Goal: Contribute content: Add original content to the website for others to see

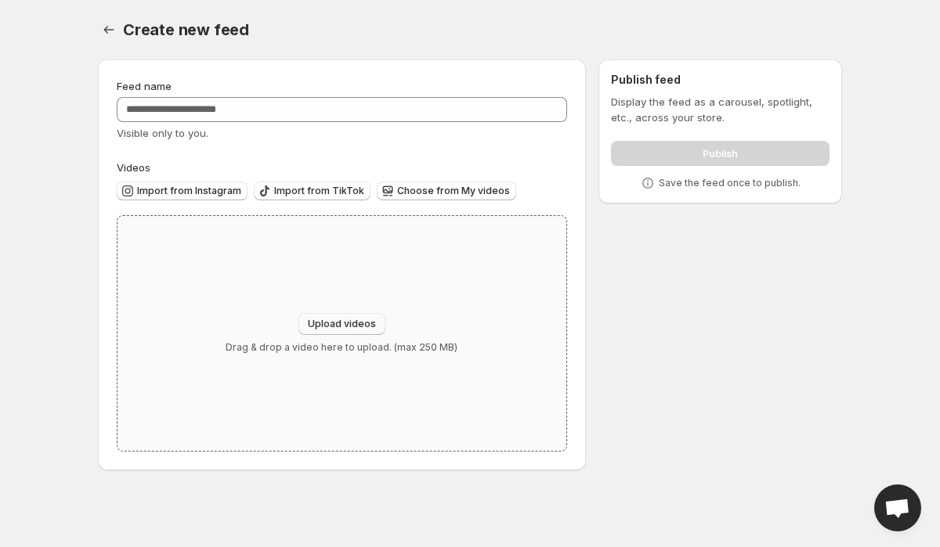
click at [326, 319] on span "Upload videos" at bounding box center [342, 324] width 68 height 13
type input "**********"
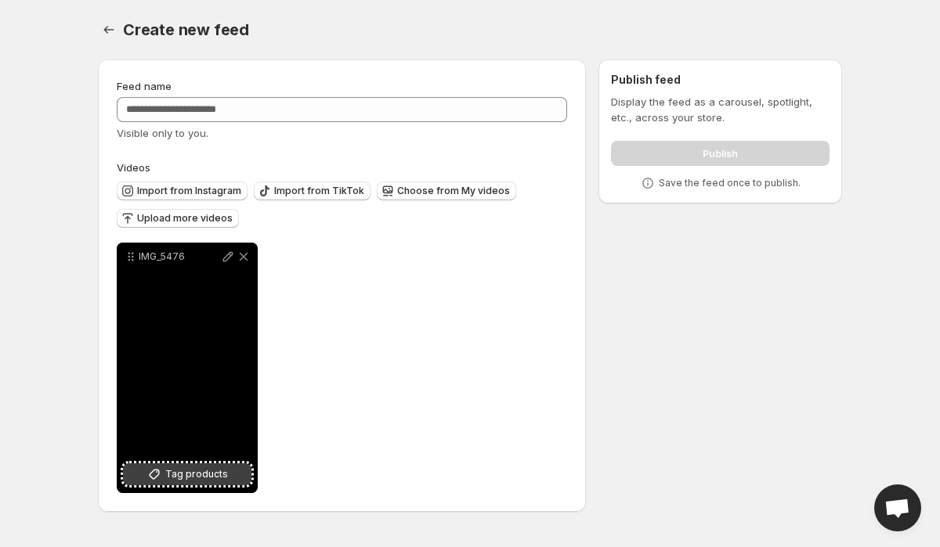
click at [172, 466] on button "Tag products" at bounding box center [187, 475] width 128 height 22
click at [151, 467] on button "Tag products" at bounding box center [187, 475] width 128 height 22
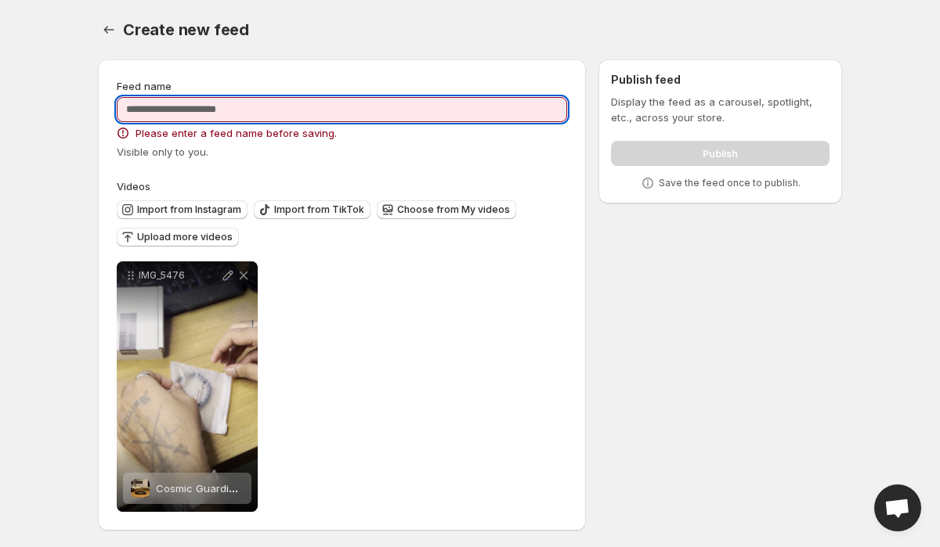
click at [405, 108] on input "Feed name" at bounding box center [342, 109] width 450 height 25
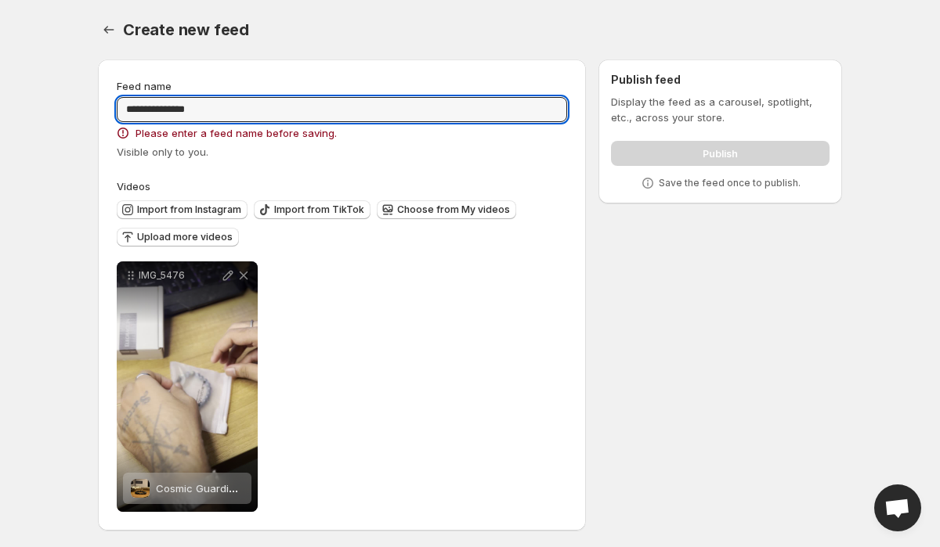
type input "**********"
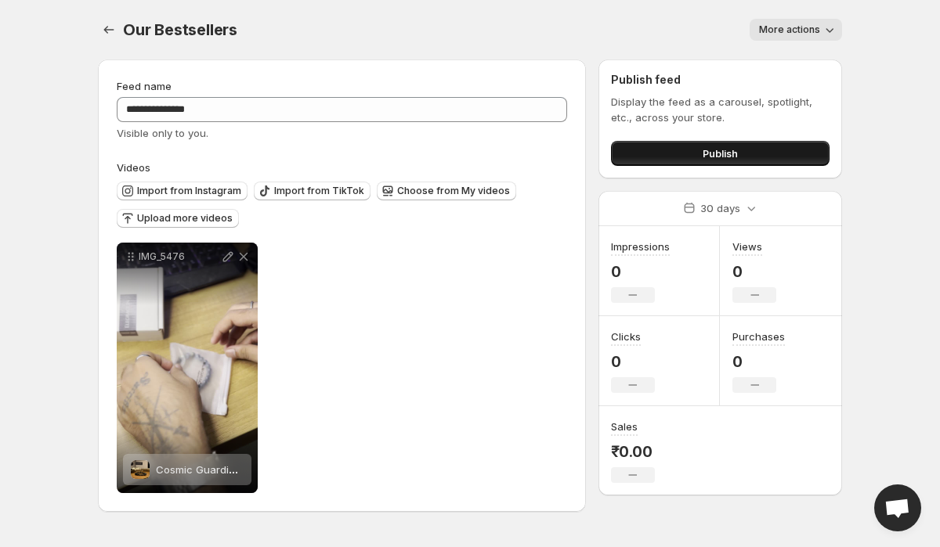
click at [639, 153] on button "Publish" at bounding box center [720, 153] width 218 height 25
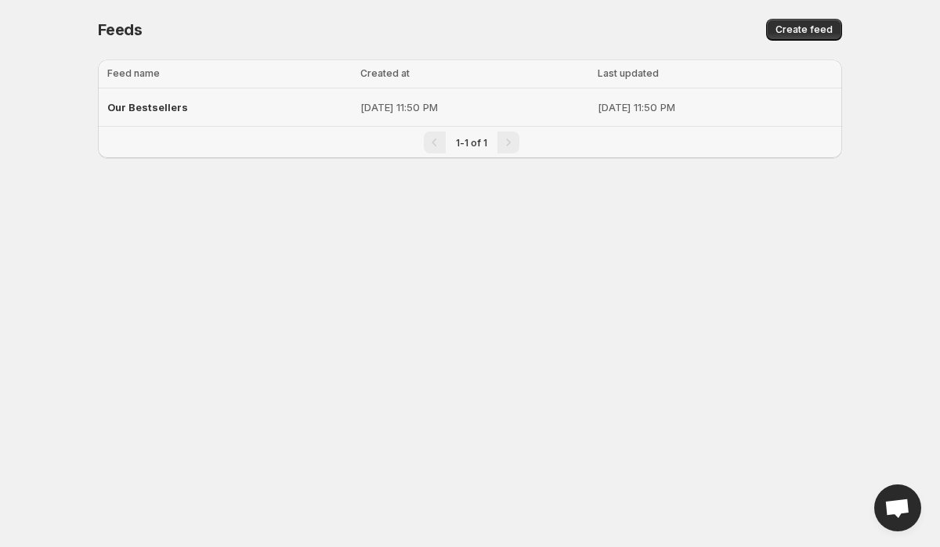
click at [197, 117] on div "Our Bestsellers" at bounding box center [229, 107] width 244 height 28
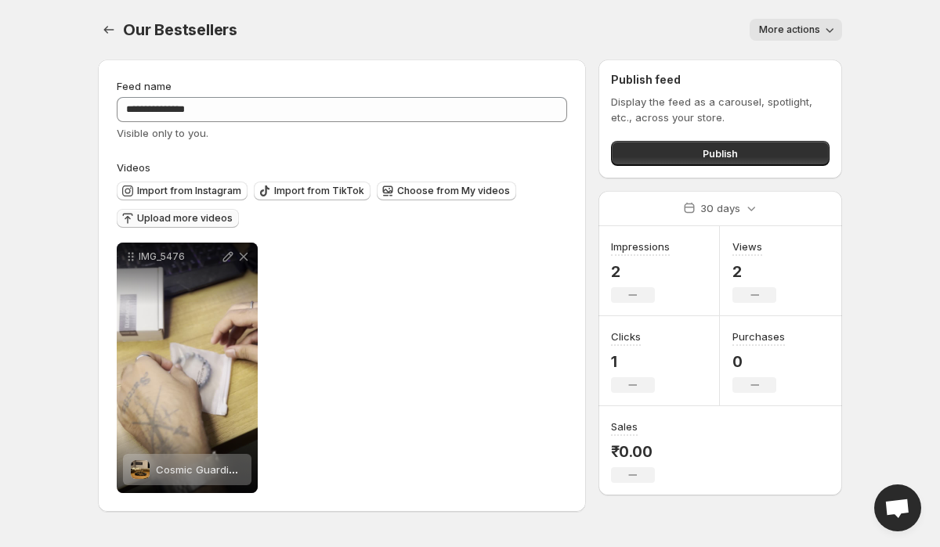
click at [191, 222] on span "Upload more videos" at bounding box center [185, 218] width 96 height 13
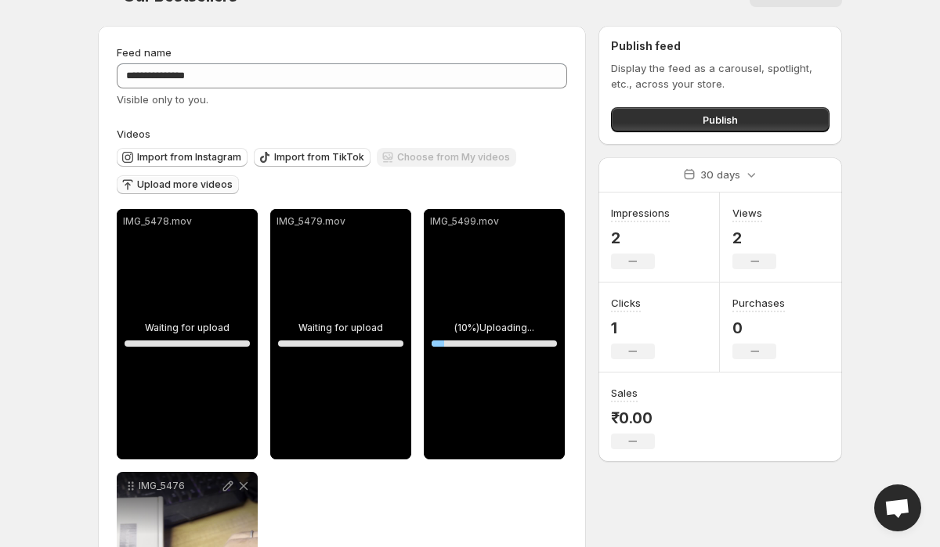
scroll to position [27, 0]
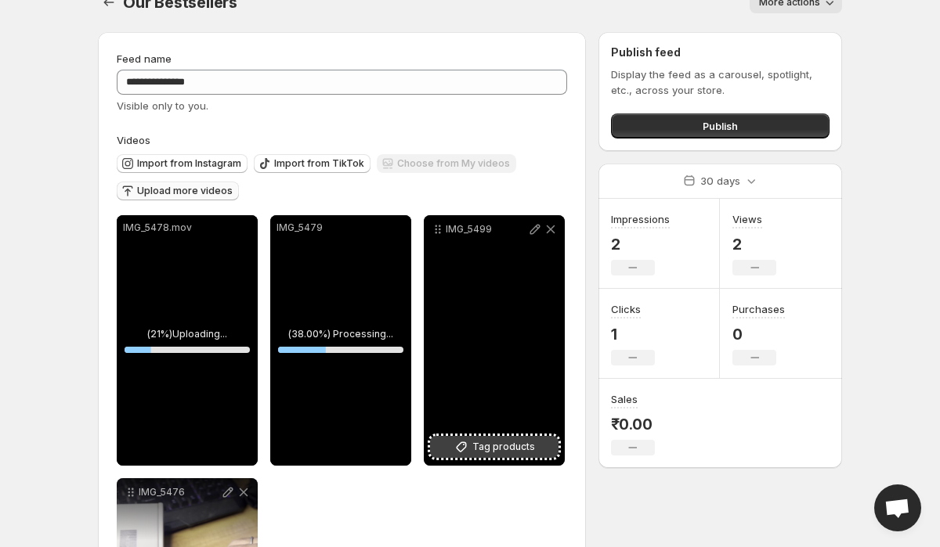
click at [488, 453] on span "Tag products" at bounding box center [503, 447] width 63 height 16
click at [477, 367] on div "IMG_5499" at bounding box center [494, 340] width 141 height 251
click at [472, 449] on button "Tag products" at bounding box center [494, 447] width 128 height 22
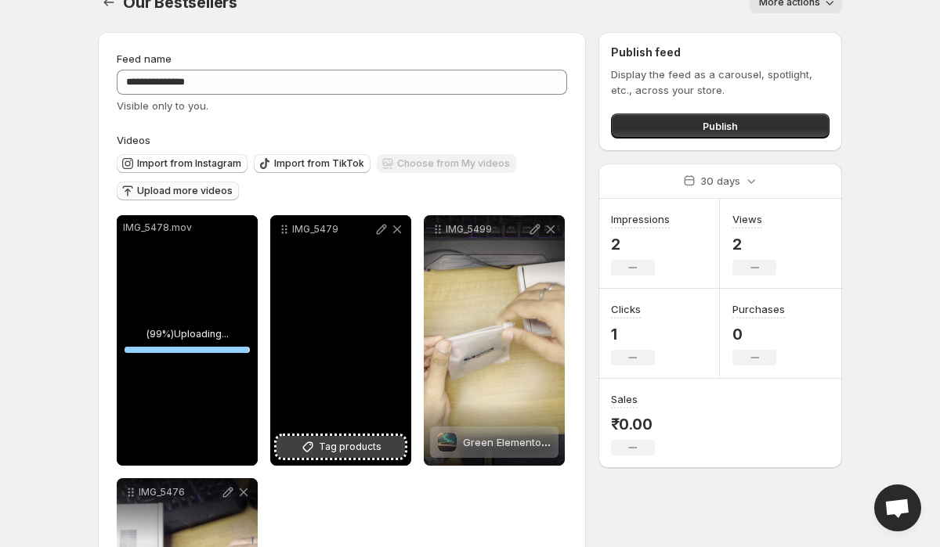
click at [323, 449] on span "Tag products" at bounding box center [350, 447] width 63 height 16
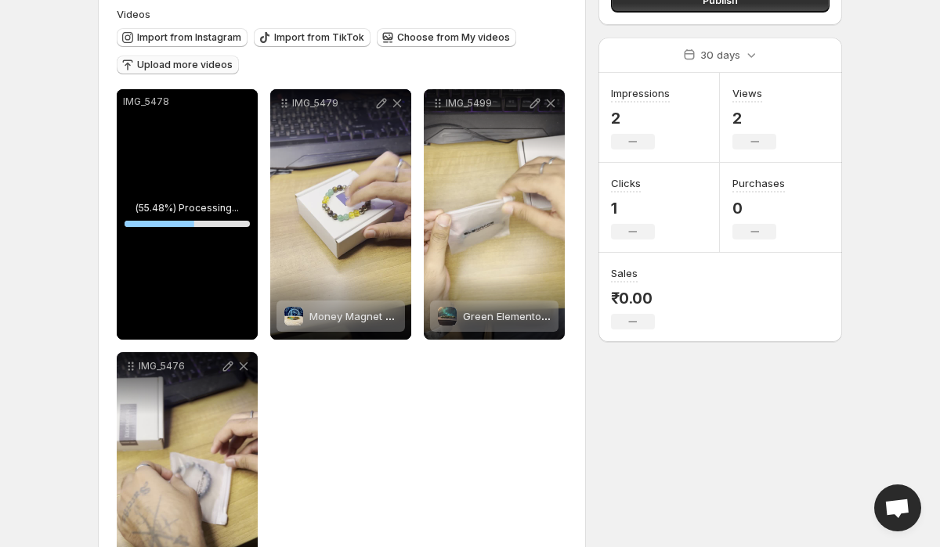
scroll to position [137, 0]
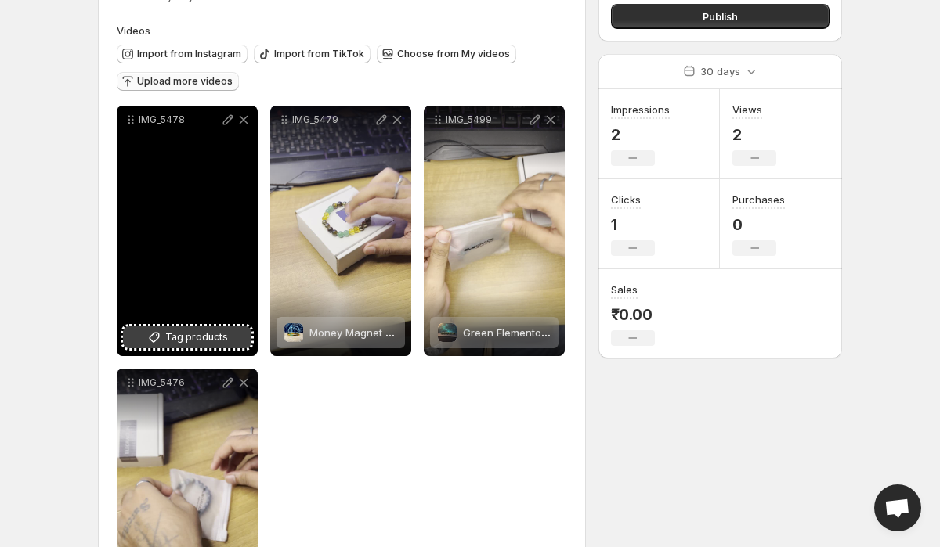
click at [216, 339] on span "Tag products" at bounding box center [196, 338] width 63 height 16
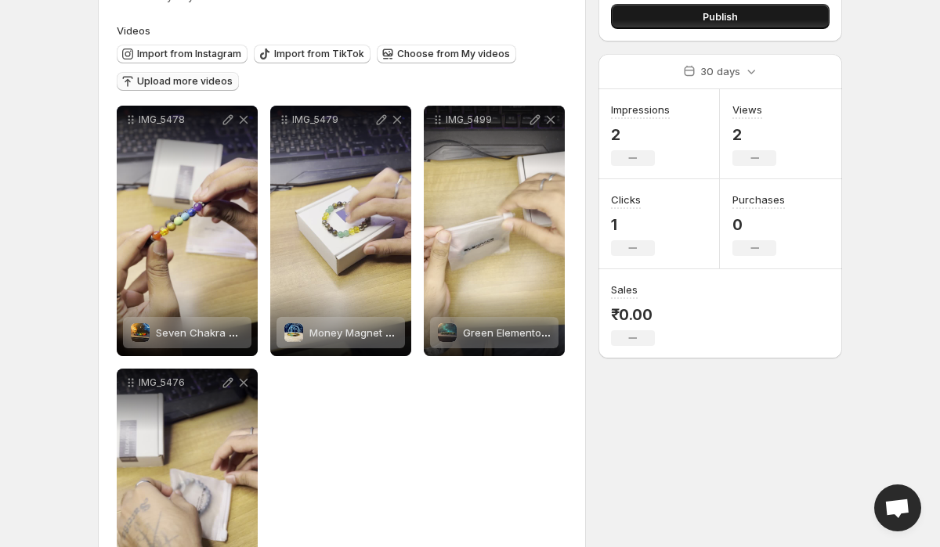
click at [670, 28] on button "Publish" at bounding box center [720, 16] width 218 height 25
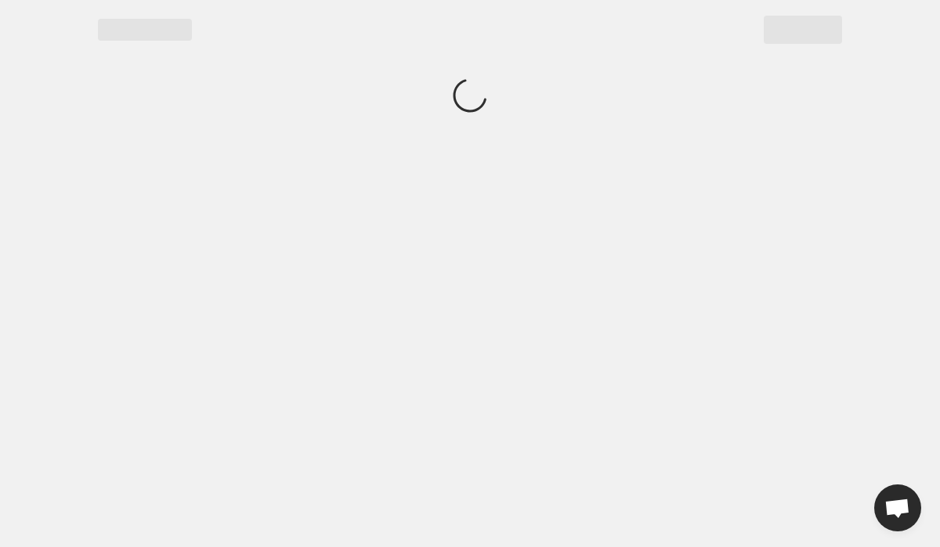
scroll to position [0, 0]
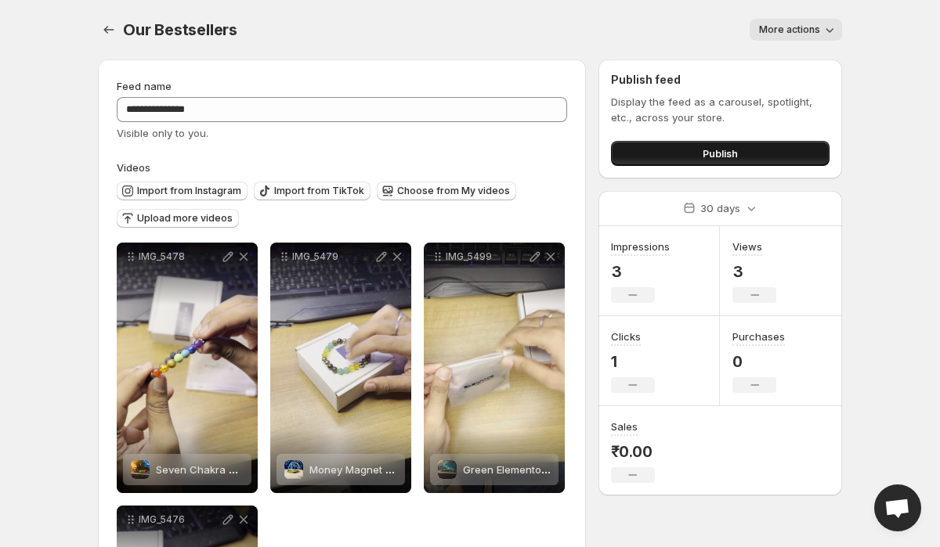
click at [662, 149] on button "Publish" at bounding box center [720, 153] width 218 height 25
